Goal: Information Seeking & Learning: Learn about a topic

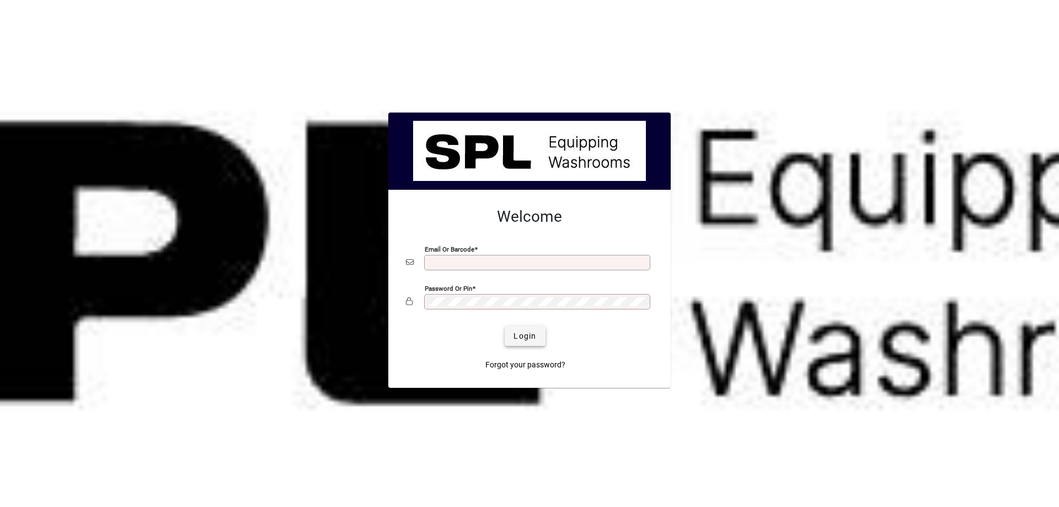
type input "**********"
click at [520, 332] on span "Login" at bounding box center [524, 336] width 23 height 12
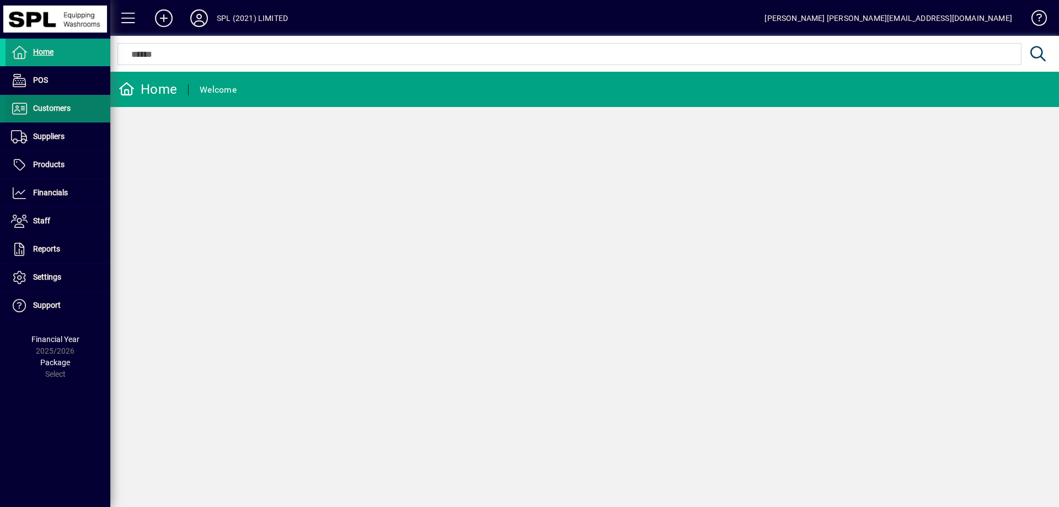
click at [60, 113] on span "Customers" at bounding box center [52, 108] width 38 height 9
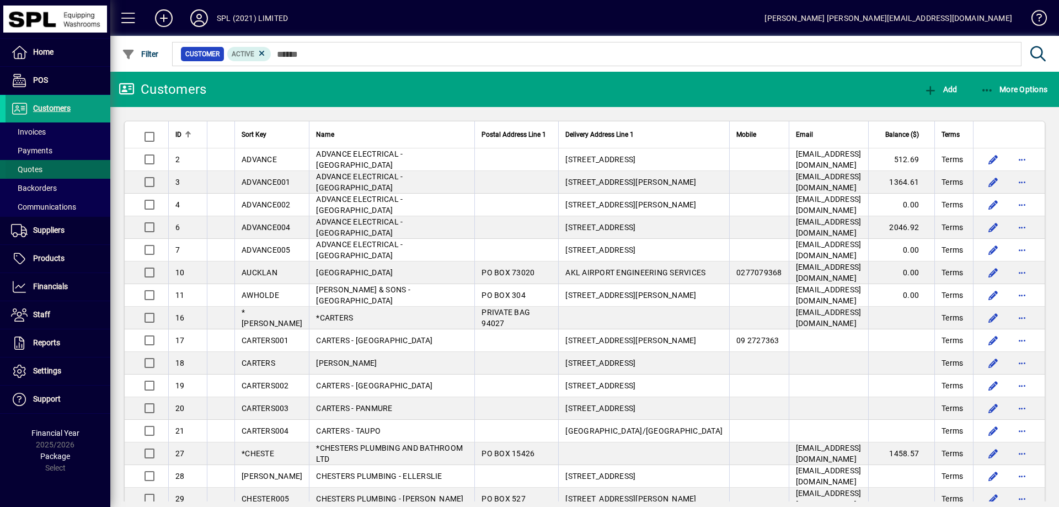
click at [49, 168] on span at bounding box center [58, 169] width 105 height 26
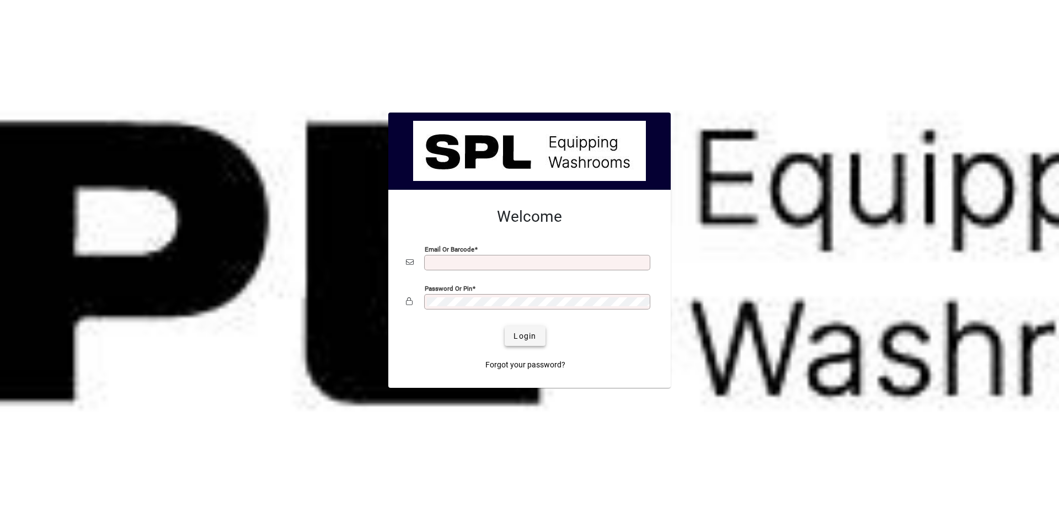
type input "**********"
click at [531, 324] on span "submit" at bounding box center [525, 336] width 40 height 26
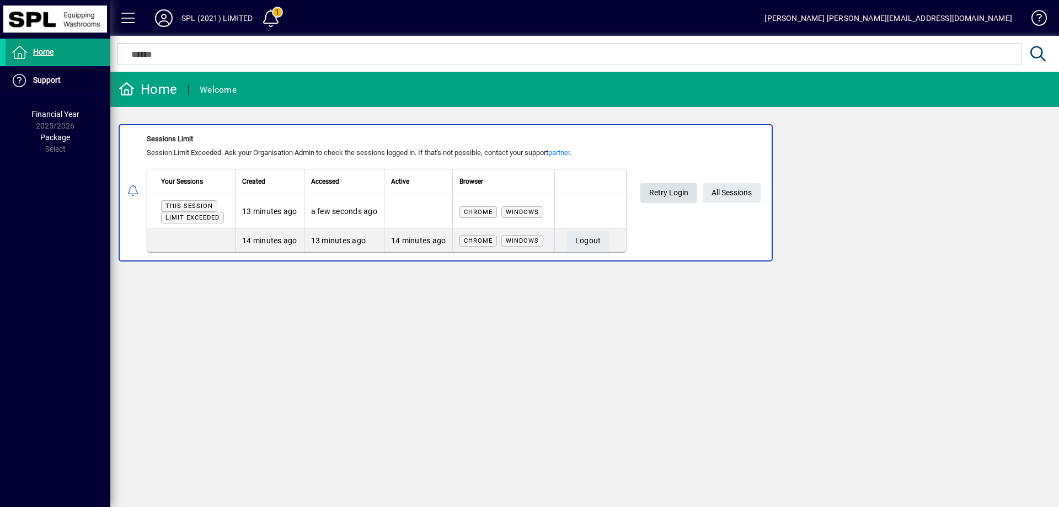
click at [666, 194] on span "Retry Login" at bounding box center [668, 193] width 39 height 18
click at [601, 240] on span "Logout" at bounding box center [588, 241] width 26 height 18
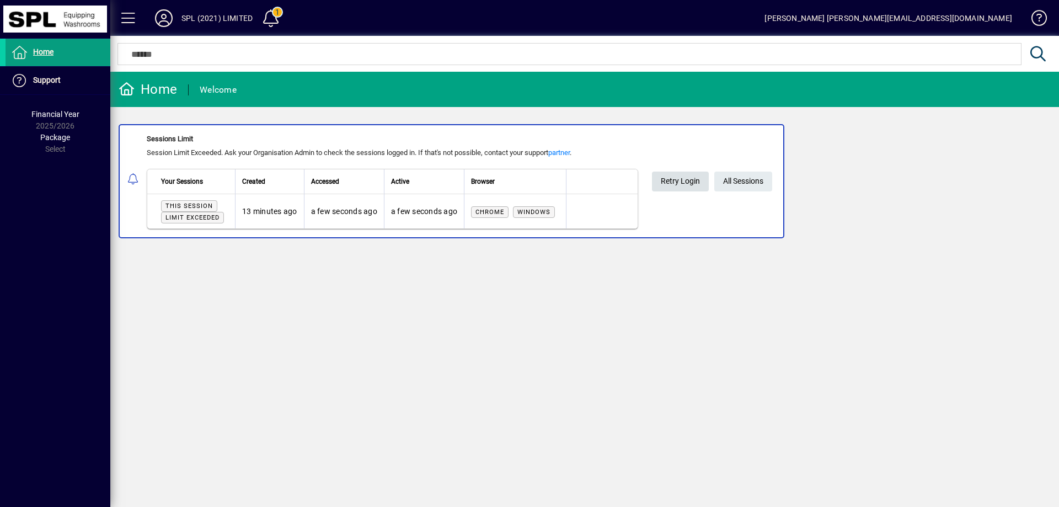
click at [688, 177] on span "Retry Login" at bounding box center [680, 181] width 39 height 18
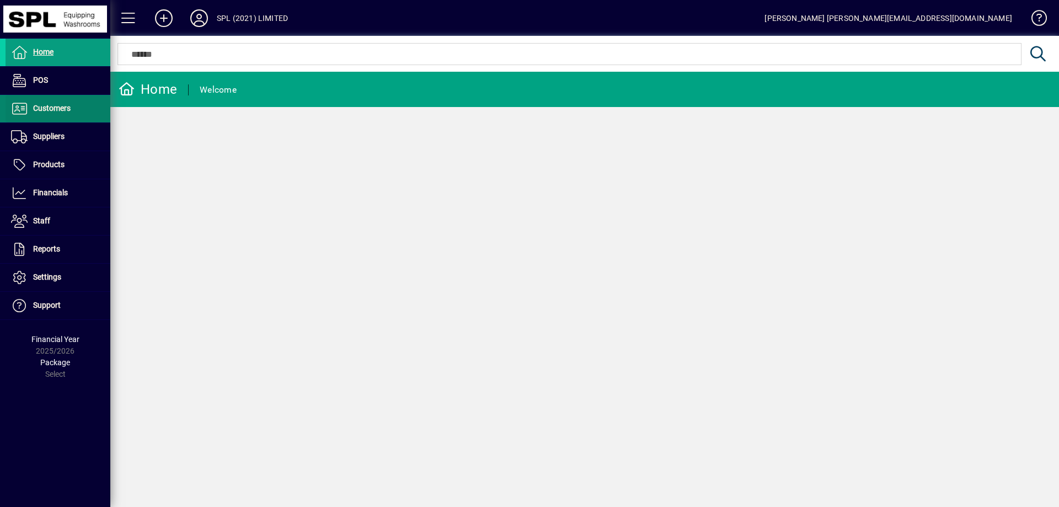
click at [53, 109] on span "Customers" at bounding box center [52, 108] width 38 height 9
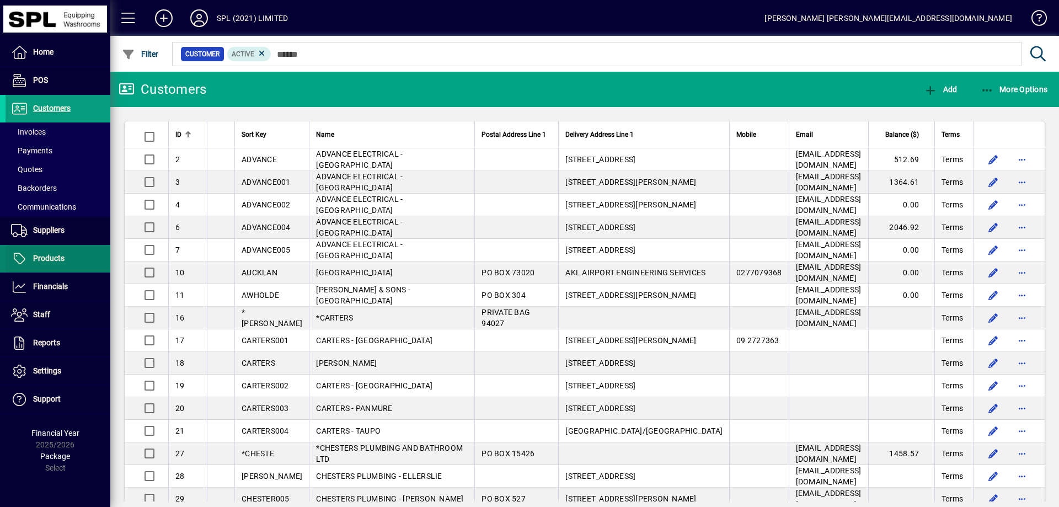
click at [57, 260] on span "Products" at bounding box center [48, 258] width 31 height 9
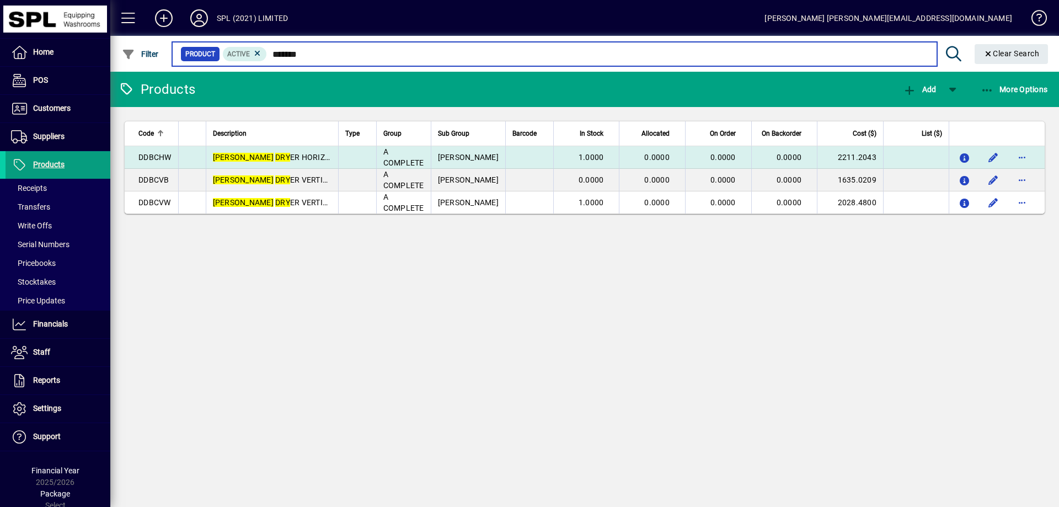
type input "*******"
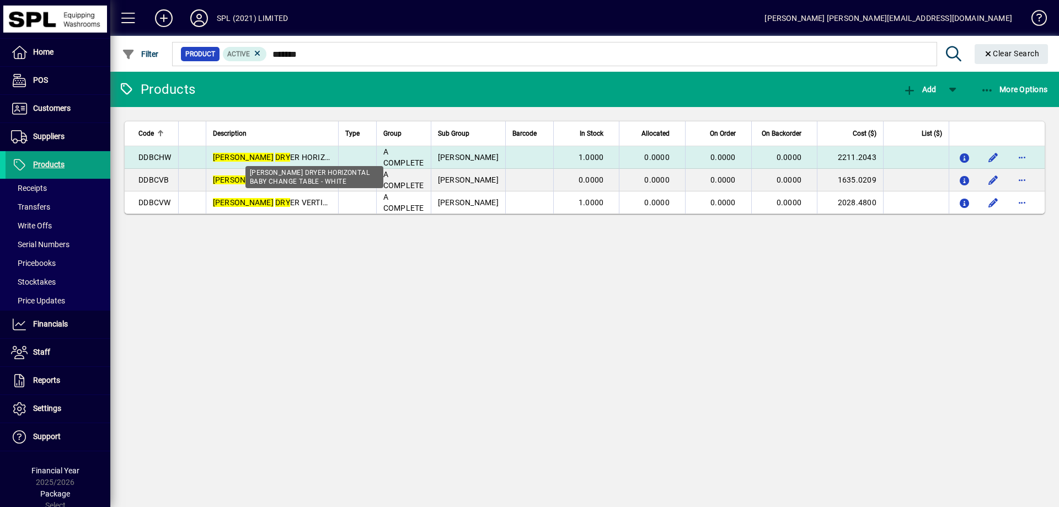
click at [289, 158] on span "[PERSON_NAME] DRY ER HORIZONTAL BABY CHANGE TABLE - WHITE" at bounding box center [336, 157] width 247 height 9
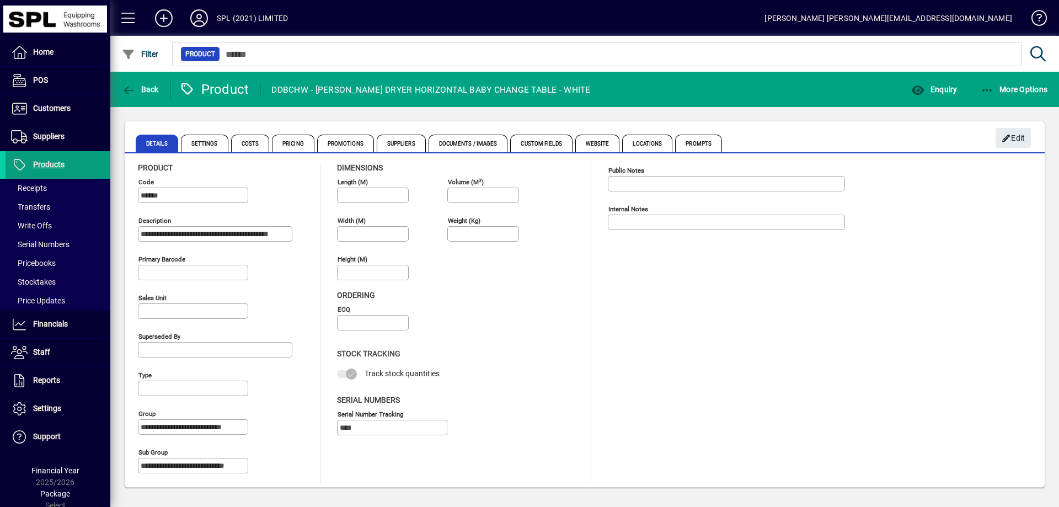
scroll to position [6, 0]
click at [288, 145] on span "Pricing" at bounding box center [293, 144] width 42 height 18
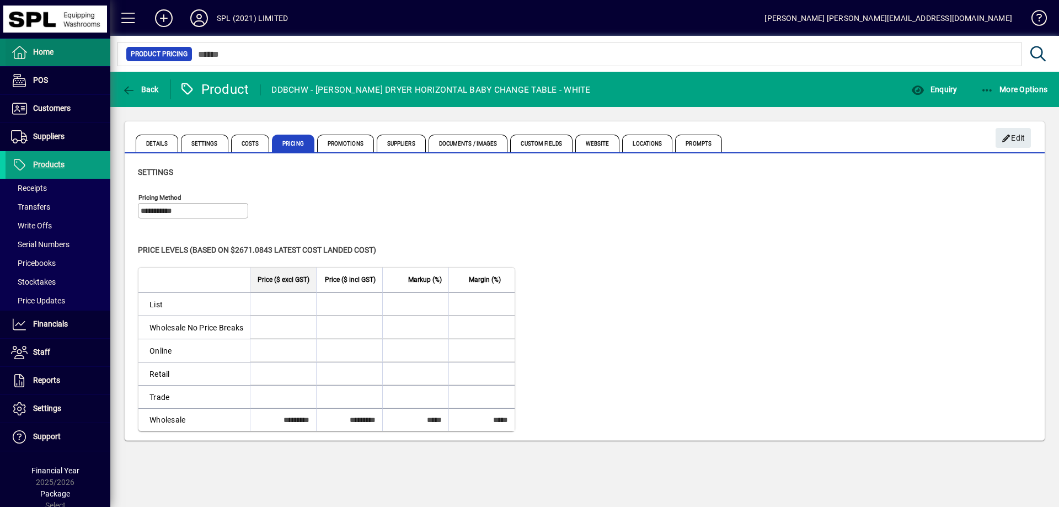
click at [39, 51] on span "Home" at bounding box center [43, 51] width 20 height 9
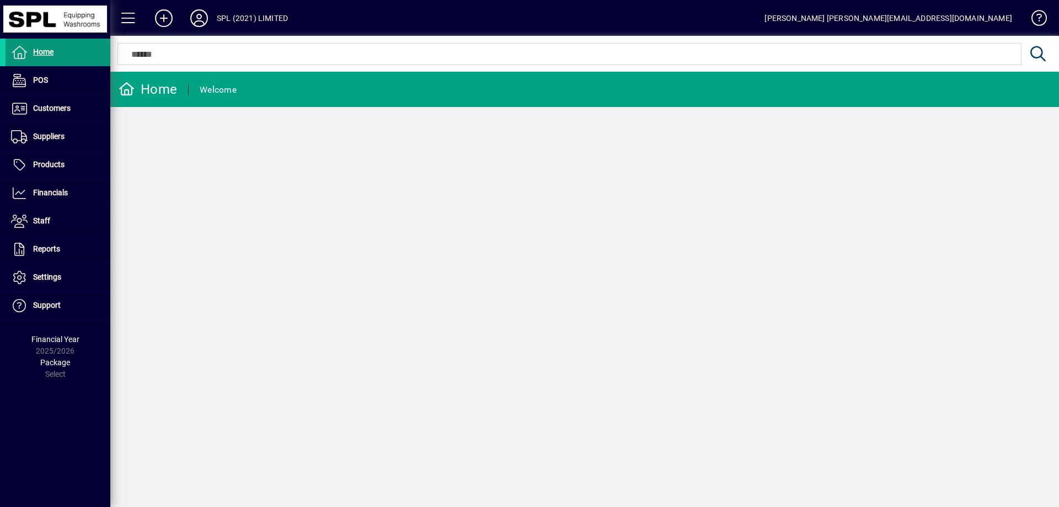
click at [43, 52] on span "Home" at bounding box center [43, 51] width 20 height 9
drag, startPoint x: 56, startPoint y: 110, endPoint x: 80, endPoint y: 104, distance: 25.0
click at [56, 110] on span "Customers" at bounding box center [52, 108] width 38 height 9
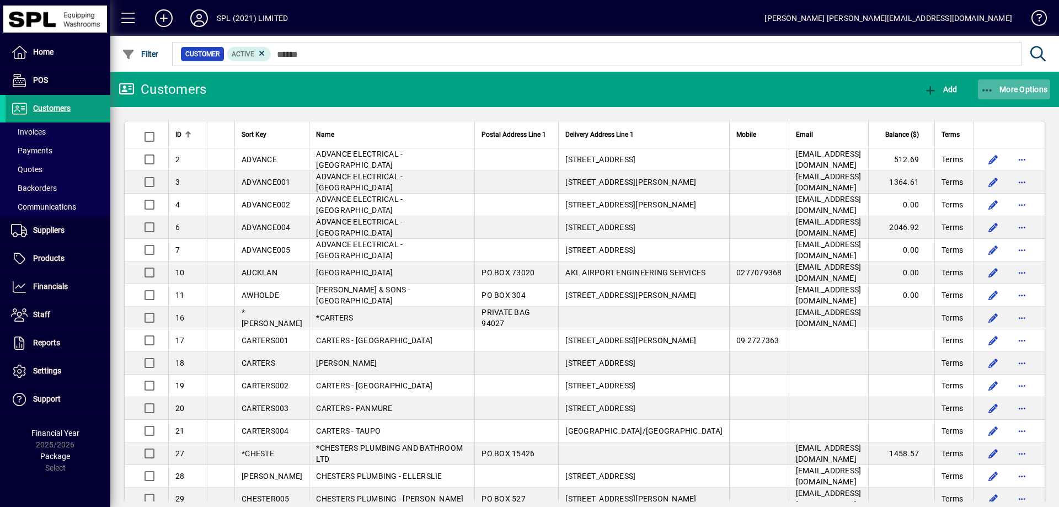
click at [1010, 89] on span "More Options" at bounding box center [1014, 89] width 67 height 9
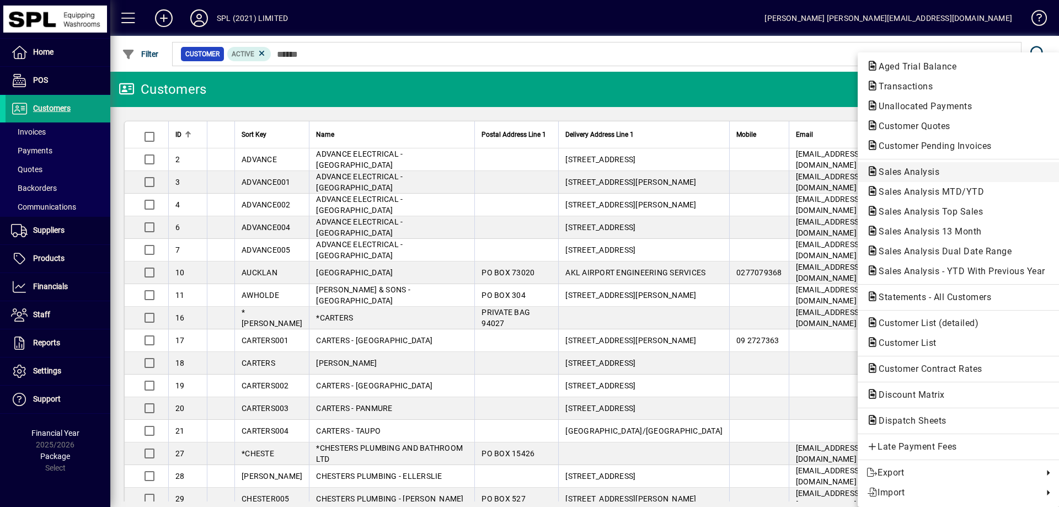
click at [912, 170] on span "Sales Analysis" at bounding box center [905, 172] width 78 height 10
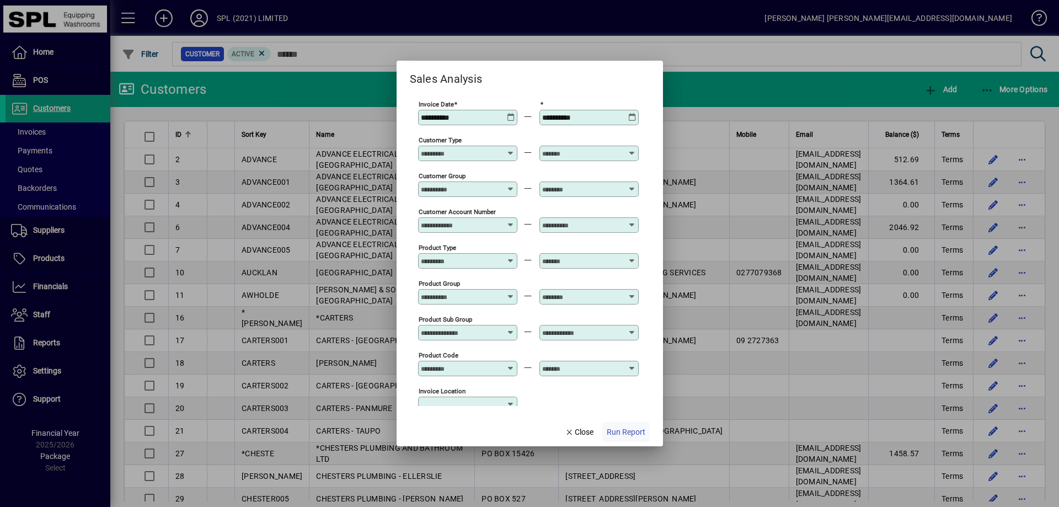
type input "**********"
click at [614, 430] on span "Run Report" at bounding box center [626, 432] width 39 height 12
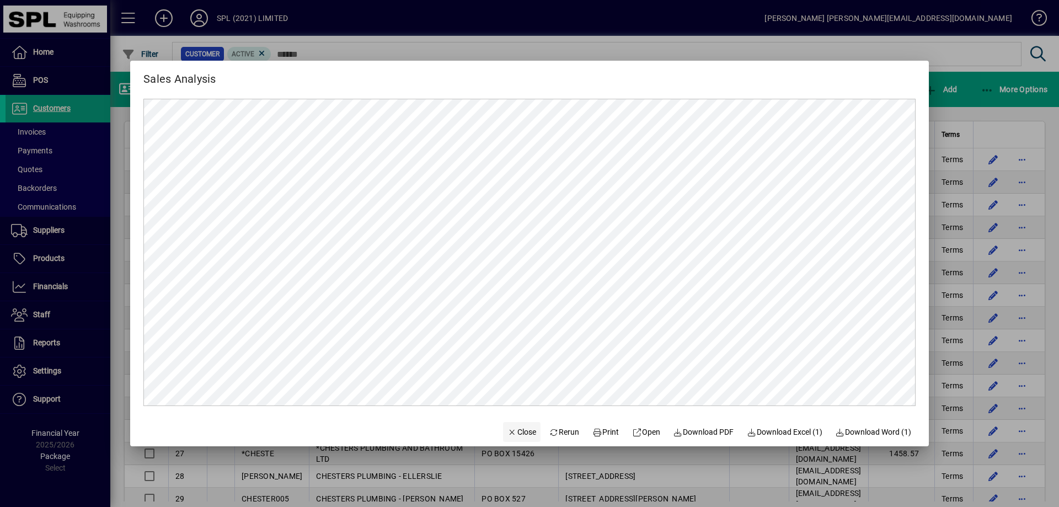
click at [507, 429] on span "Close" at bounding box center [521, 432] width 29 height 12
